Goal: Task Accomplishment & Management: Manage account settings

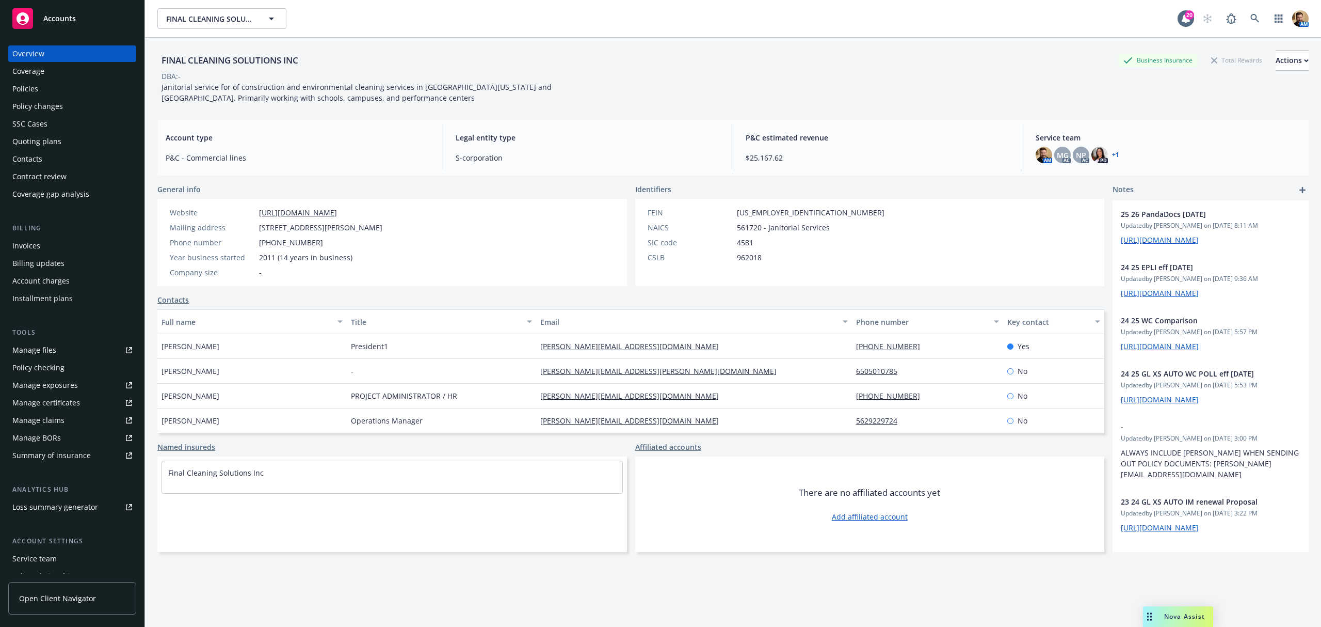
click at [31, 91] on div "Policies" at bounding box center [25, 89] width 26 height 17
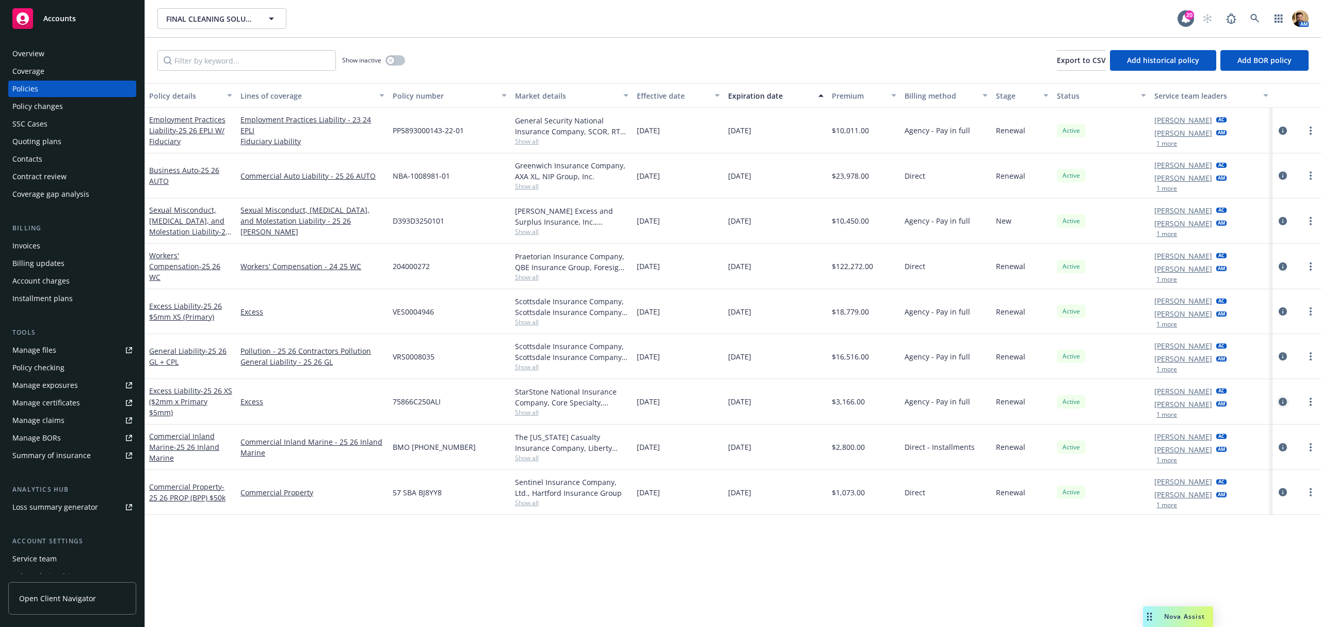
click at [1283, 403] on icon "circleInformation" at bounding box center [1283, 401] width 8 height 8
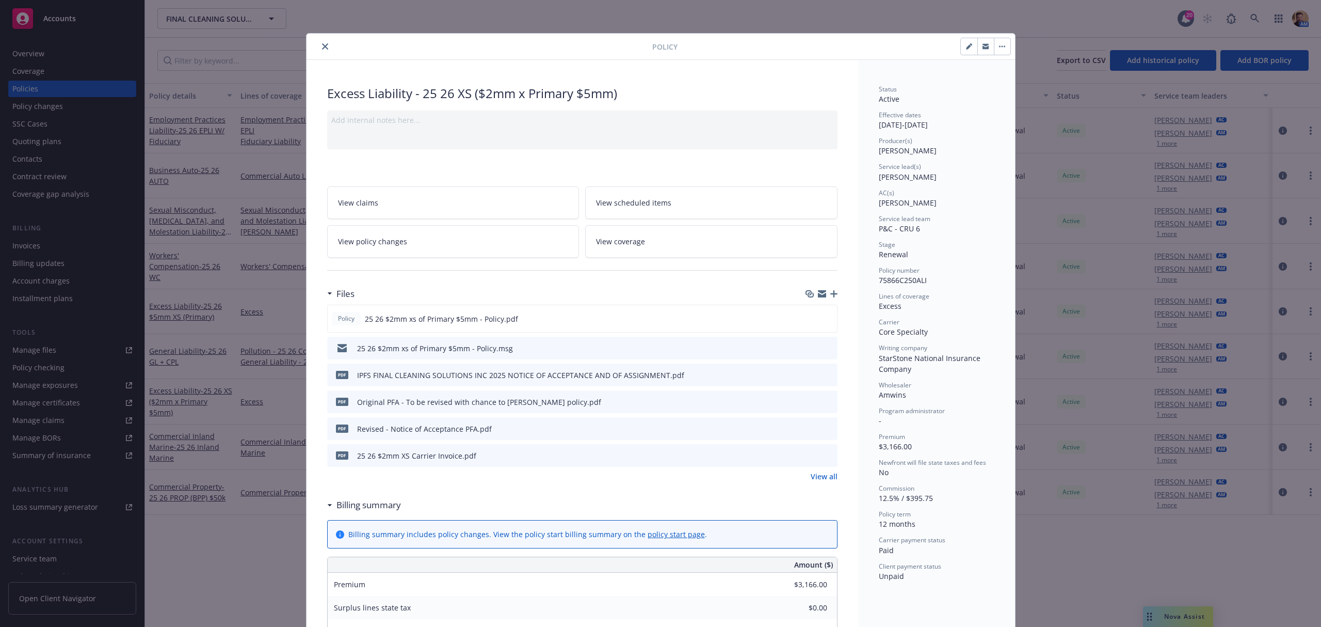
click at [668, 240] on link "View coverage" at bounding box center [711, 241] width 252 height 33
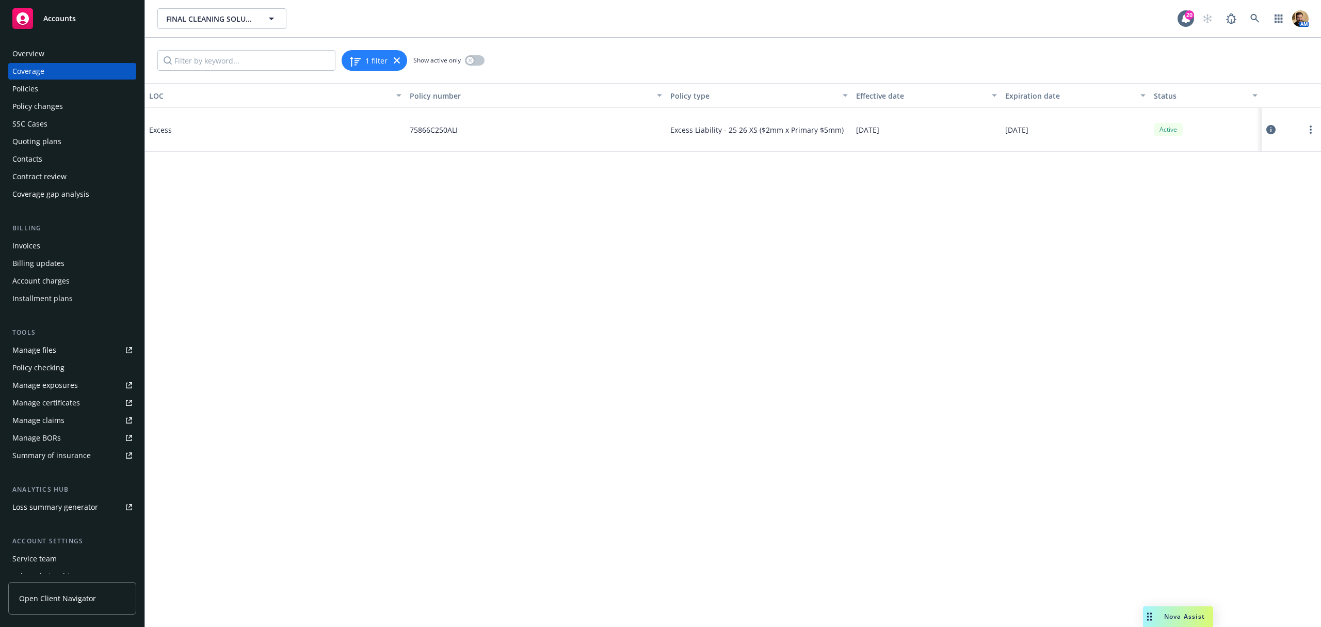
click at [1270, 131] on icon at bounding box center [1270, 129] width 9 height 9
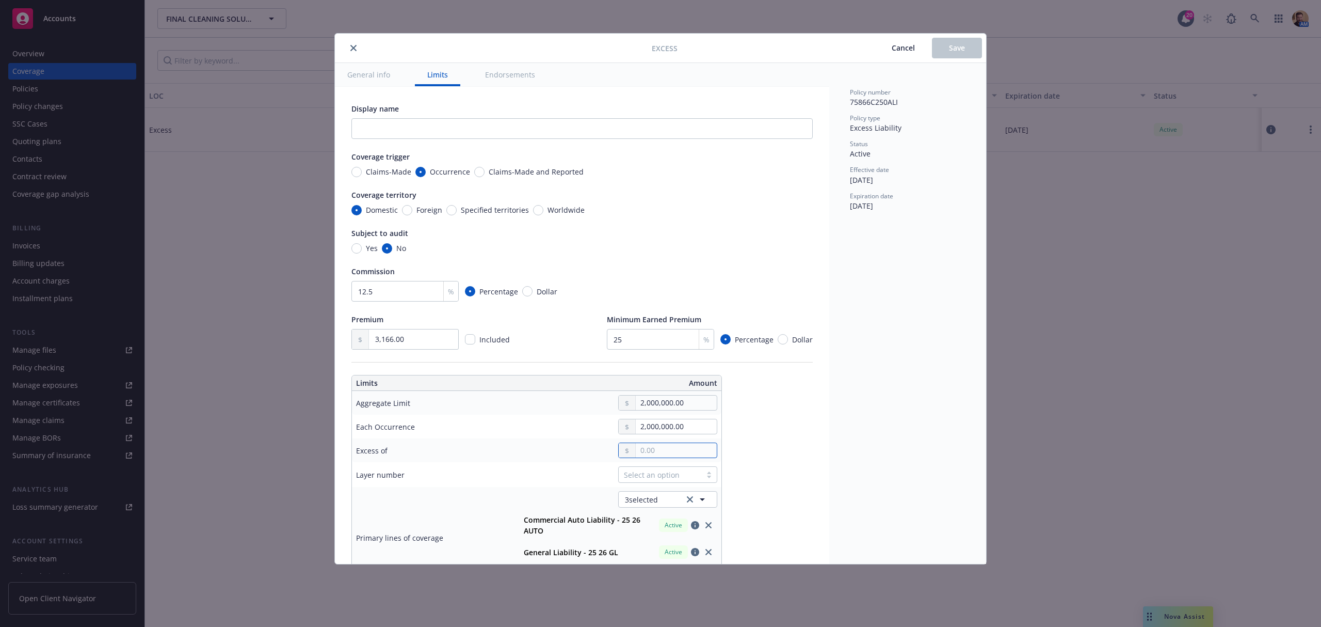
click at [665, 455] on input "text" at bounding box center [676, 450] width 81 height 14
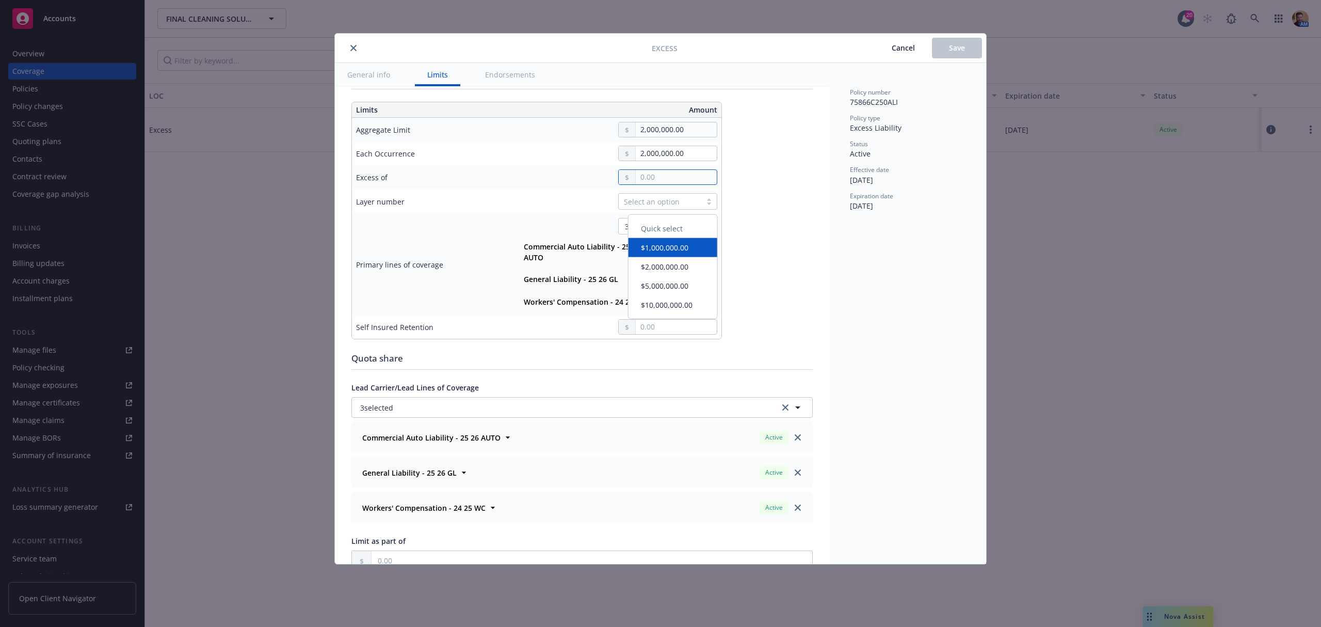
scroll to position [250, 0]
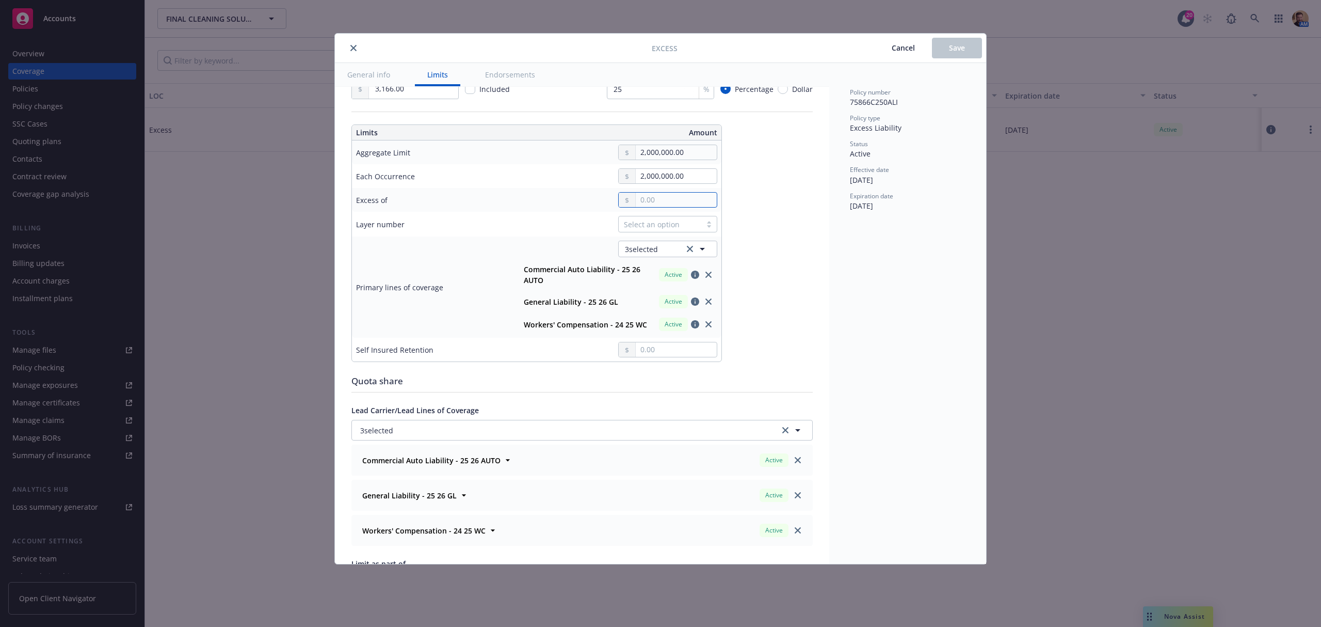
click at [653, 201] on input "text" at bounding box center [676, 199] width 81 height 14
click at [657, 201] on input "text" at bounding box center [676, 199] width 81 height 14
click at [644, 201] on input "text" at bounding box center [676, 199] width 81 height 14
type input "5.00"
type input "Business Auto, General Liability, Workers' Compensation $2M excess of $5"
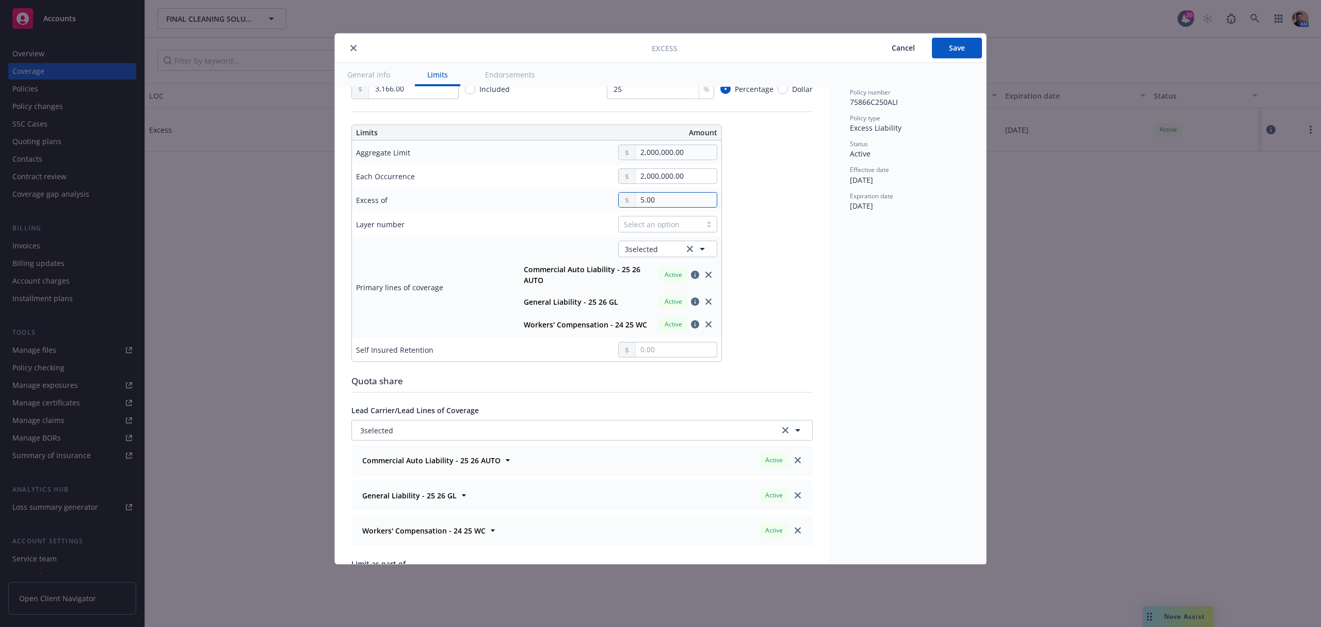
type input "50.00"
type input "Business Auto, General Liability, Workers' Compensation $2M excess of $50"
type input "500.00"
type input "Business Auto, General Liability, Workers' Compensation $2M excess of $500"
type input "5,000.00"
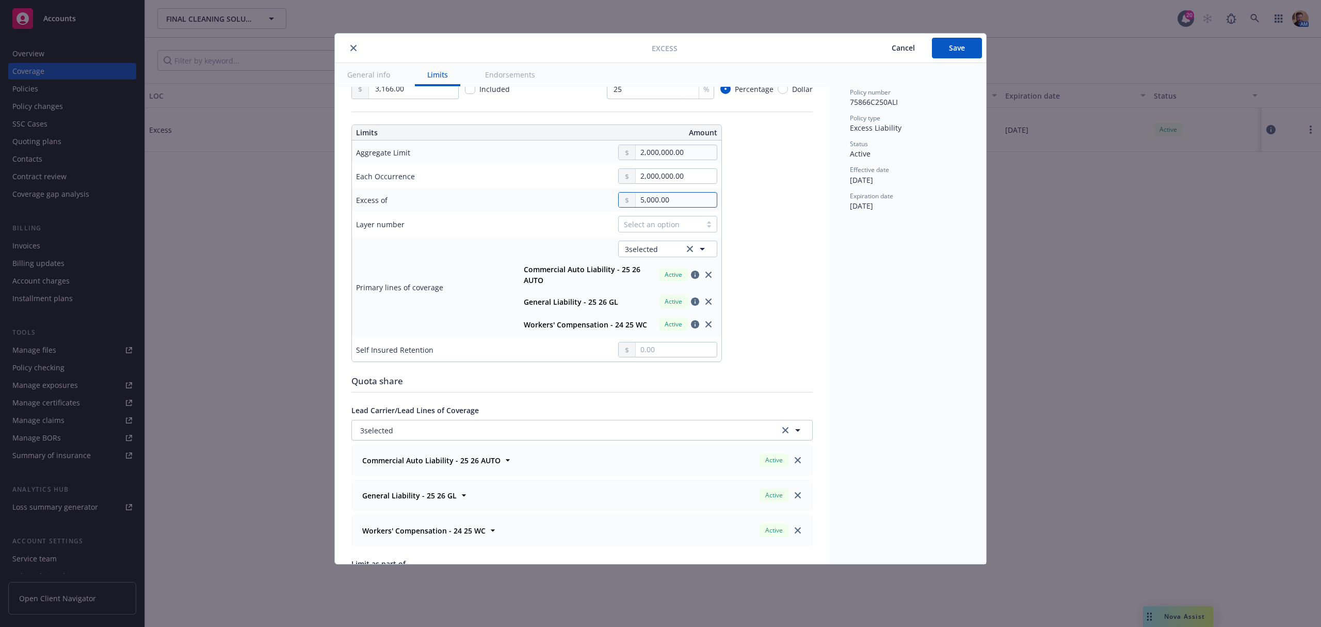
type input "Business Auto, General Liability, Workers' Compensation $2M excess of $5K"
type input "50,000.00"
type input "Business Auto, General Liability, Workers' Compensation $2M excess of $50K"
type input "500,000.00"
type input "Business Auto, General Liability, Workers' Compensation $2M excess of $500K"
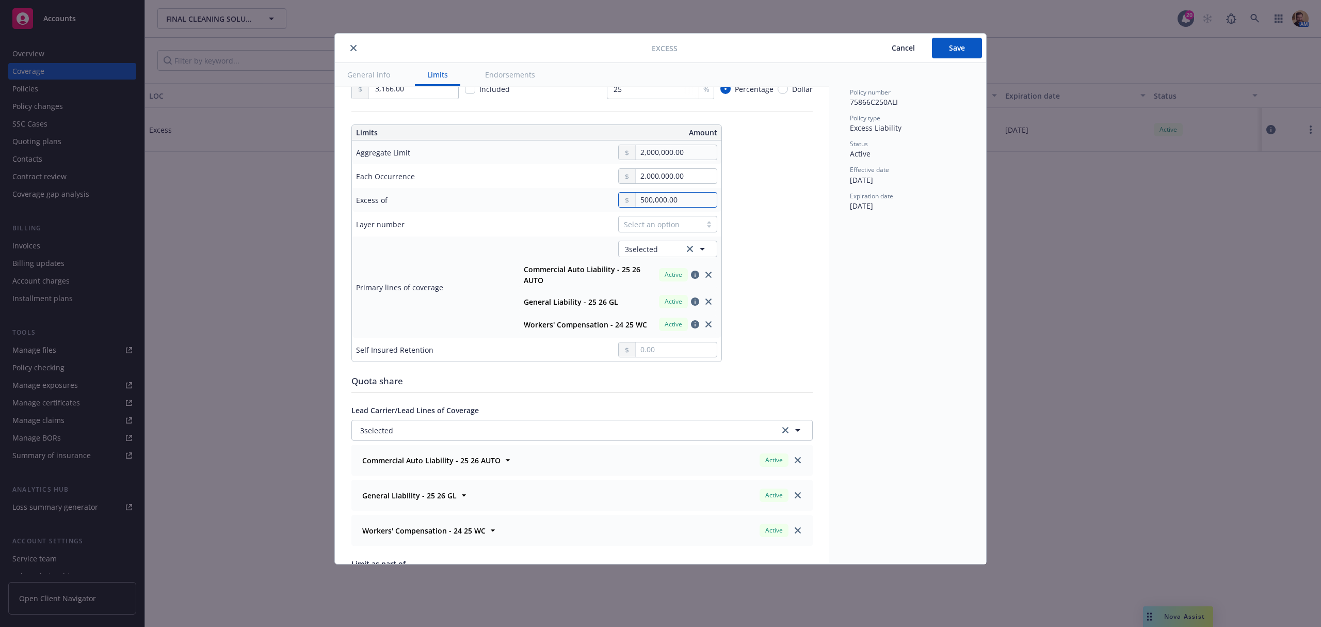
type input "5,000,000.00"
type input "Business Auto, General Liability, Workers' Compensation $2M excess of $5M"
type input "5,000,000.00"
click at [946, 50] on button "Save" at bounding box center [957, 48] width 50 height 21
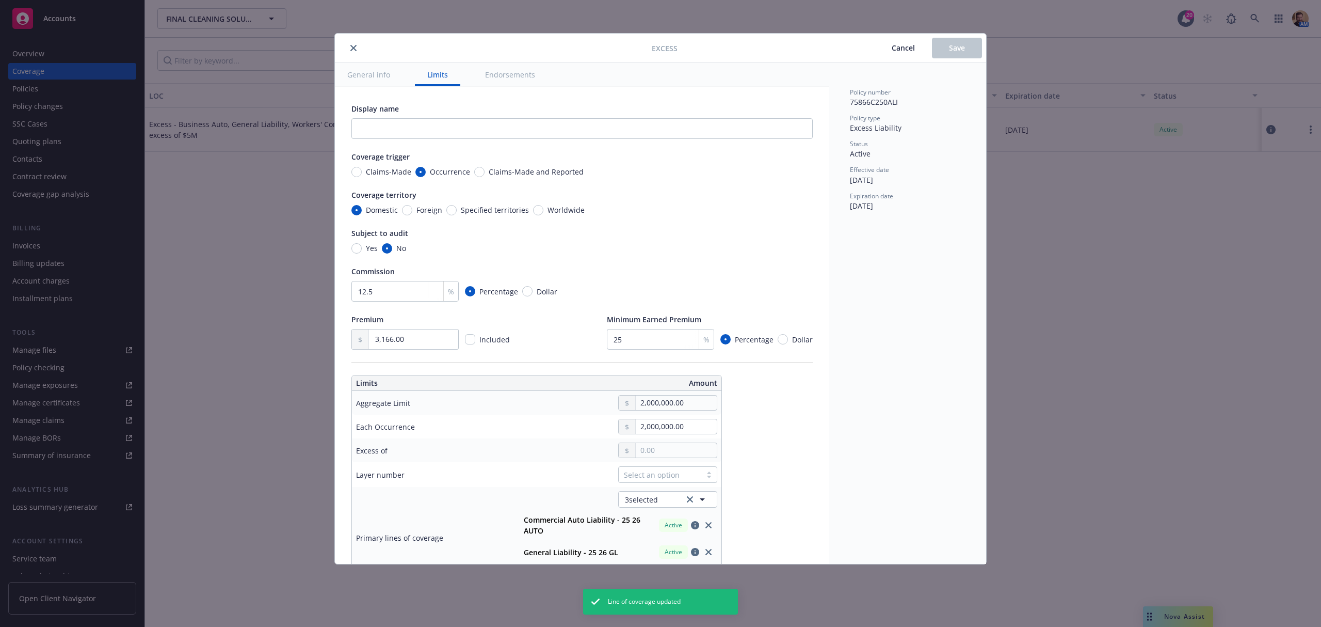
type input "5,000,000.00"
type input "Business Auto, General Liability, Workers' Compensation $2M excess of $5M"
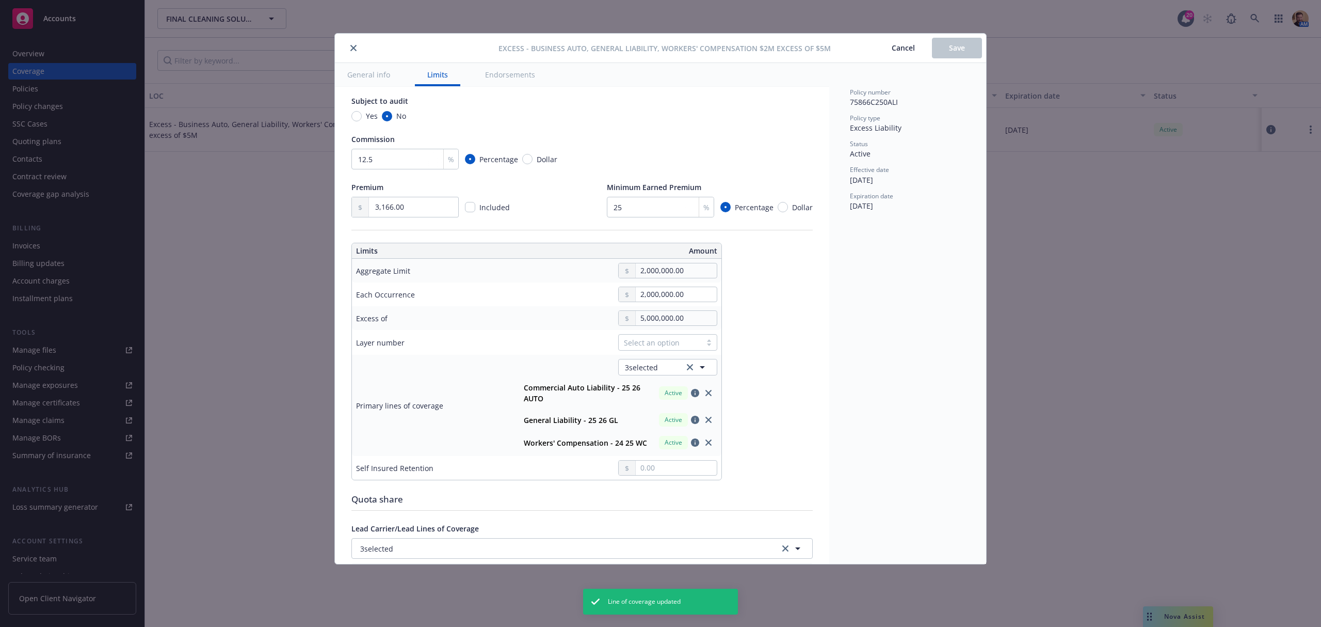
scroll to position [137, 0]
click at [643, 339] on div "Select an option" at bounding box center [660, 337] width 72 height 11
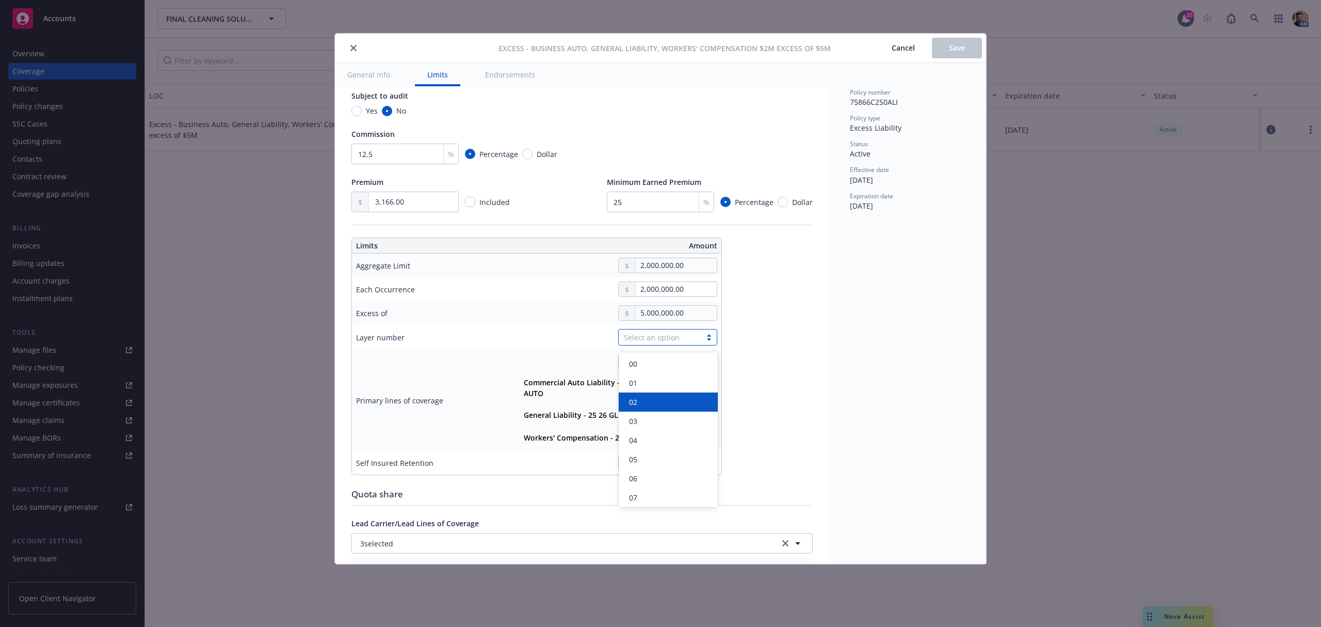
click at [638, 397] on div "02" at bounding box center [668, 401] width 87 height 11
click at [958, 44] on span "Save" at bounding box center [957, 48] width 16 height 10
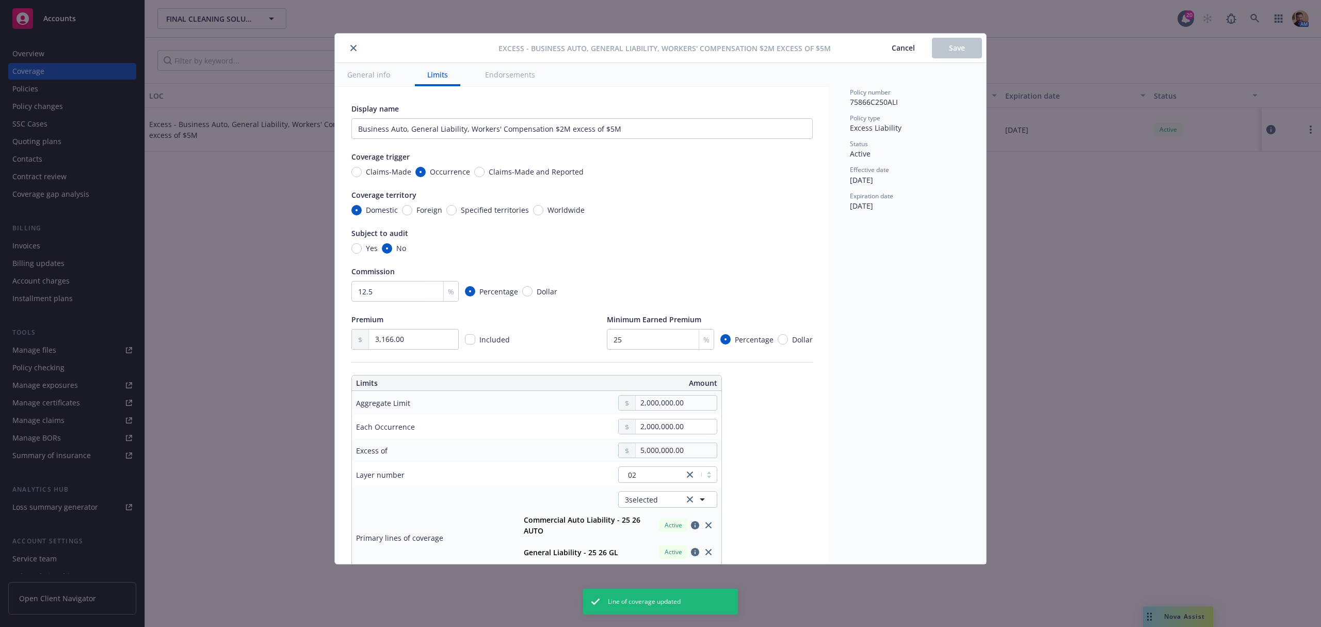
click at [356, 45] on icon "close" at bounding box center [353, 48] width 6 height 6
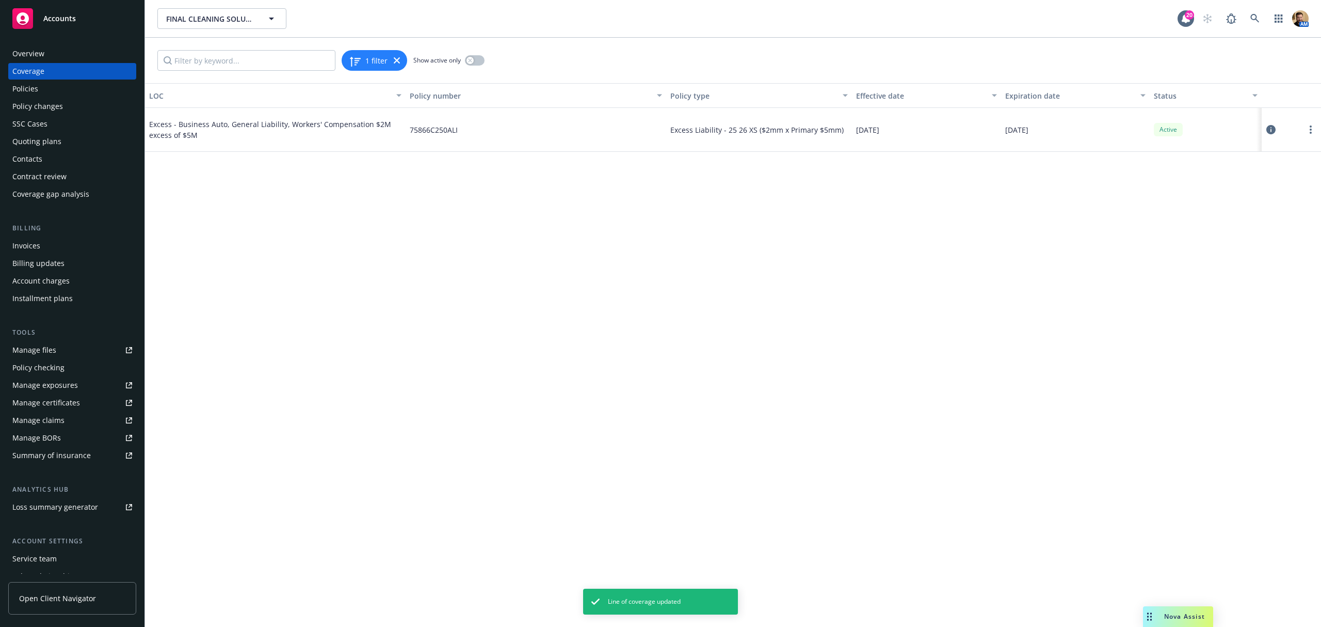
click at [69, 451] on div "Summary of insurance" at bounding box center [51, 455] width 78 height 17
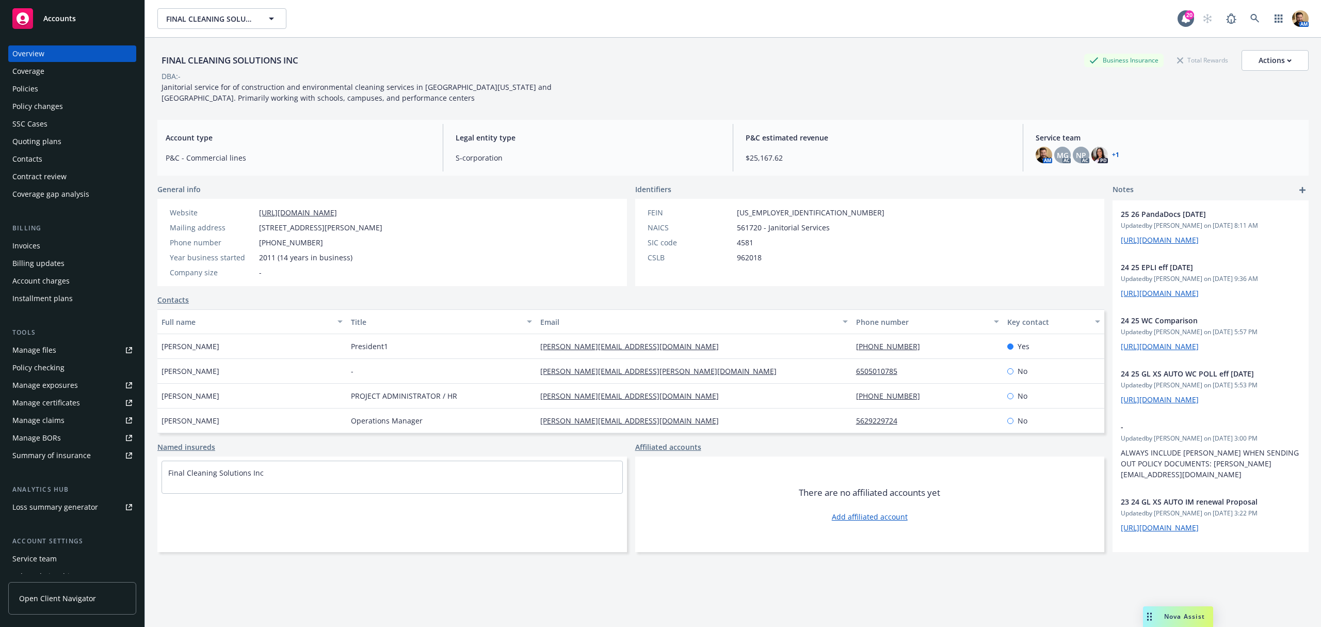
click at [35, 89] on div "Policies" at bounding box center [25, 89] width 26 height 17
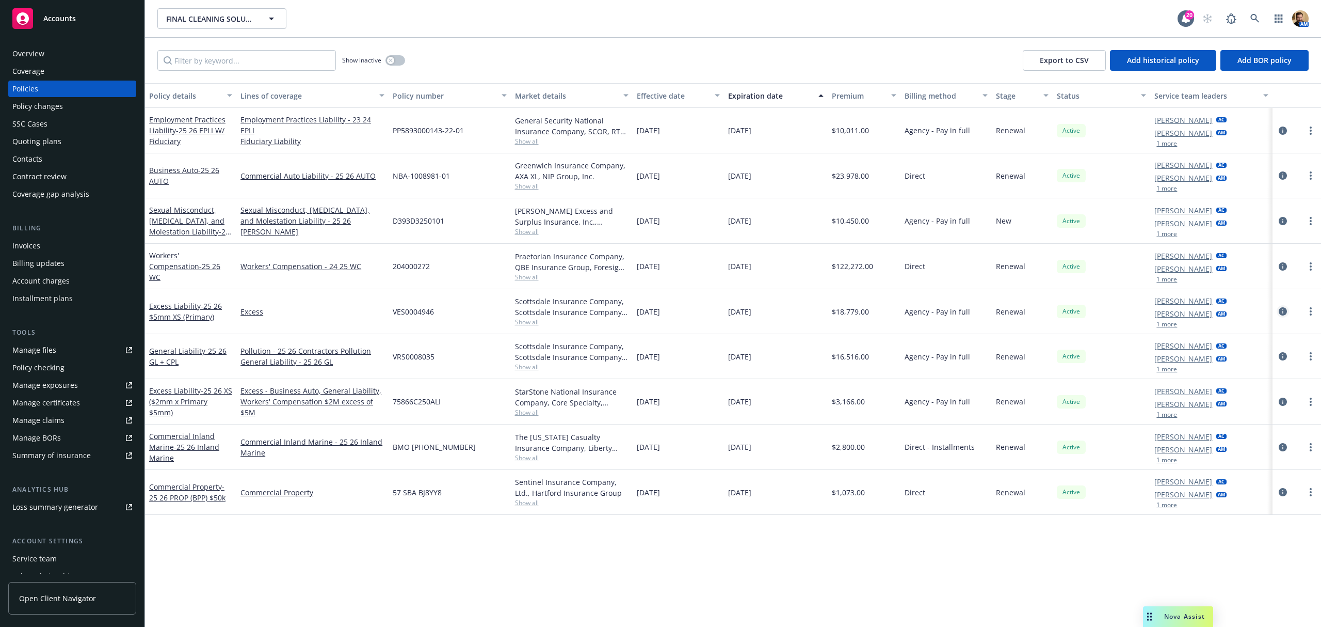
click at [1280, 310] on icon "circleInformation" at bounding box center [1283, 311] width 8 height 8
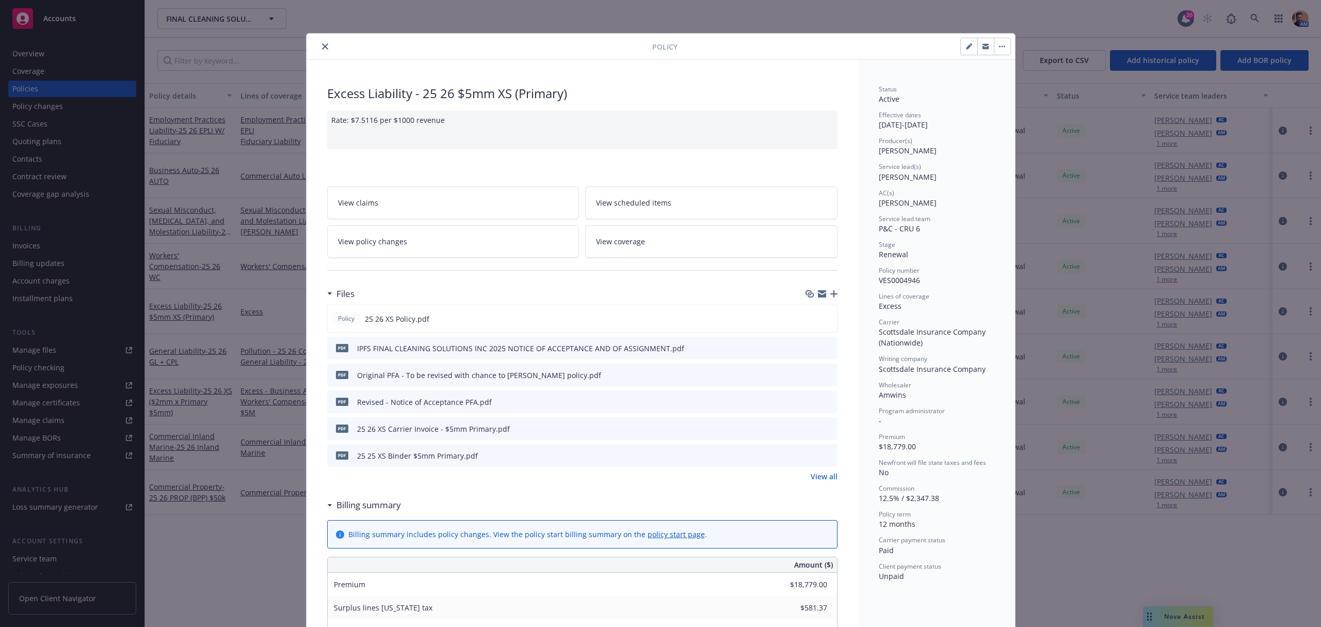
click at [643, 242] on link "View coverage" at bounding box center [711, 241] width 252 height 33
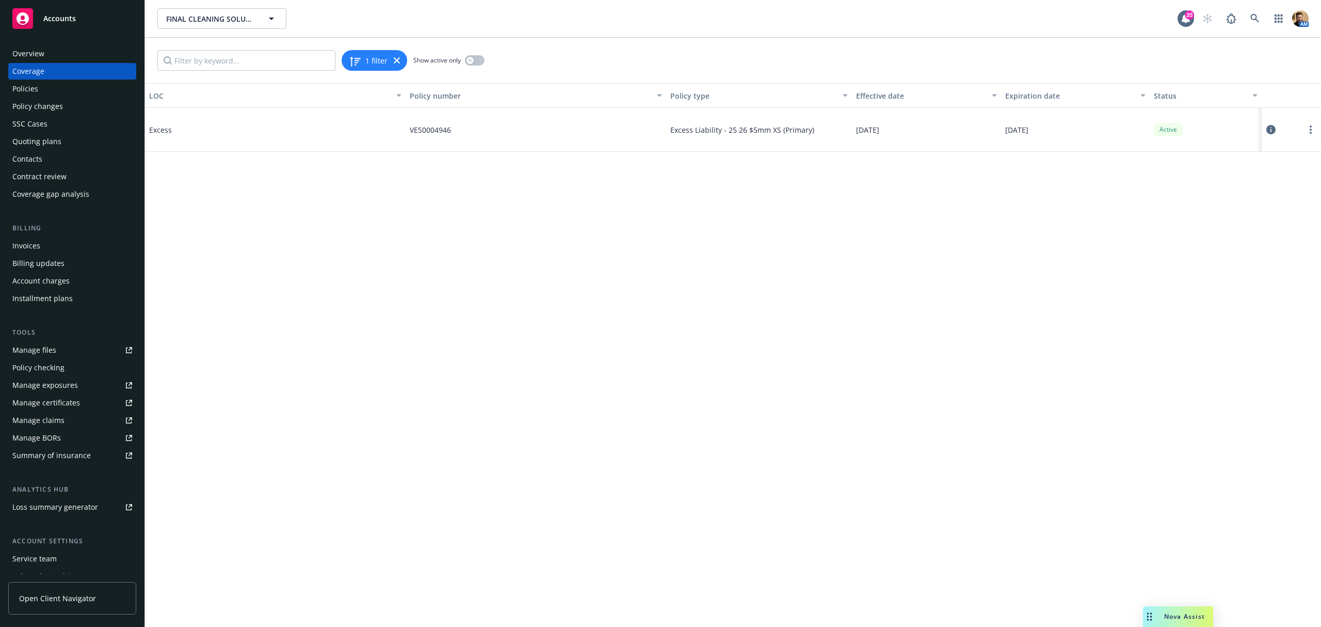
click at [1268, 128] on icon at bounding box center [1270, 129] width 9 height 9
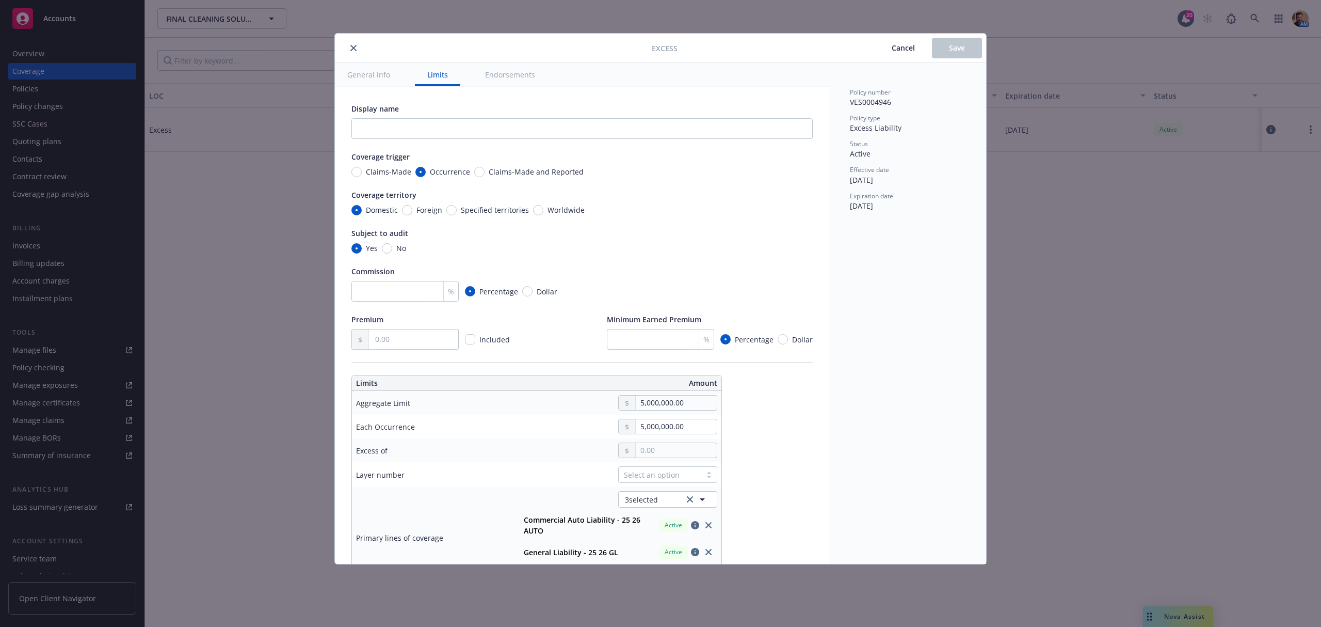
scroll to position [69, 0]
